Goal: Information Seeking & Learning: Learn about a topic

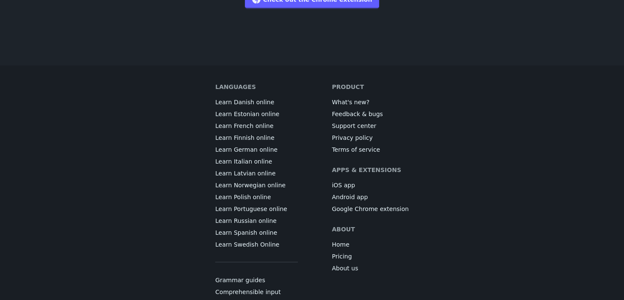
scroll to position [1589, 0]
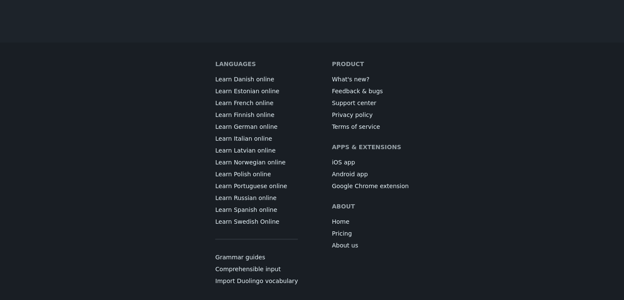
click at [231, 253] on link "Grammar guides" at bounding box center [240, 257] width 50 height 8
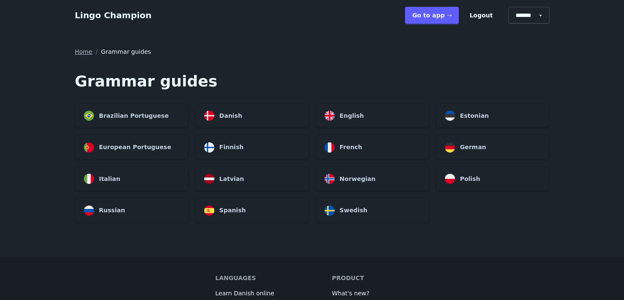
click at [270, 206] on div "Spanish" at bounding box center [252, 210] width 113 height 24
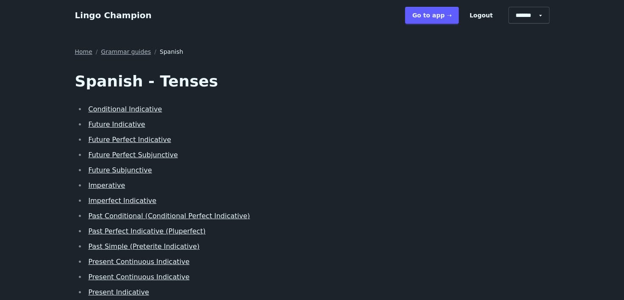
click at [105, 183] on link "Imperative" at bounding box center [106, 185] width 37 height 8
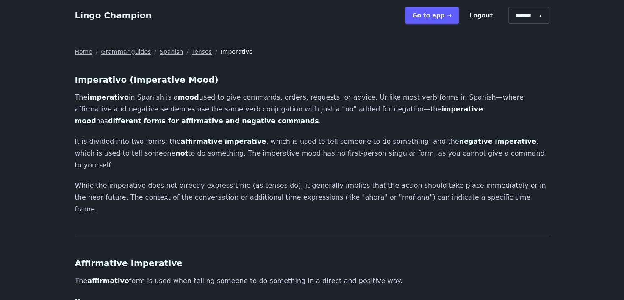
click at [192, 53] on link "Tenses" at bounding box center [202, 51] width 20 height 8
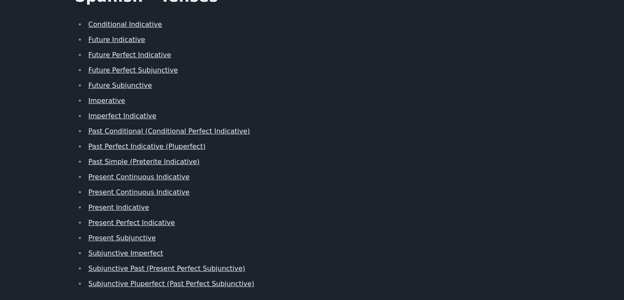
scroll to position [127, 0]
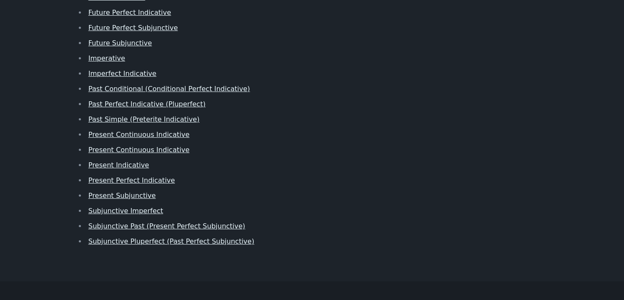
click at [160, 182] on link "Present Perfect Indicative" at bounding box center [131, 180] width 86 height 8
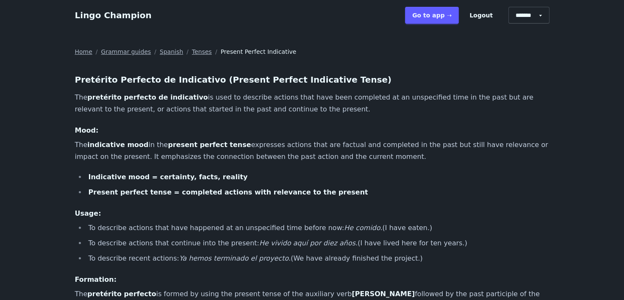
click at [161, 53] on link "Spanish" at bounding box center [171, 51] width 23 height 8
